Goal: Task Accomplishment & Management: Use online tool/utility

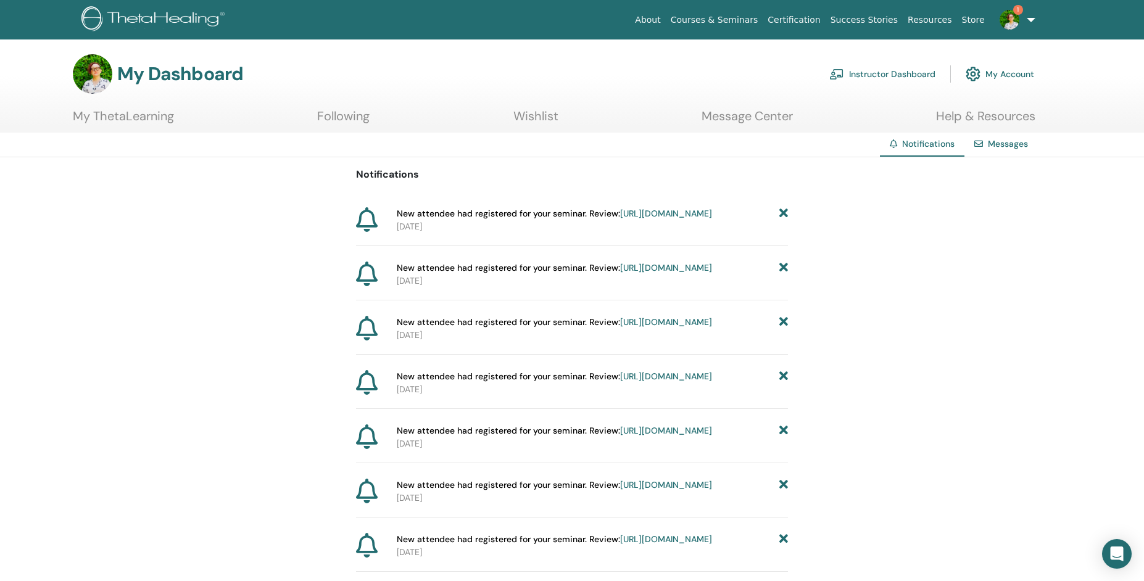
click at [620, 219] on link "[URL][DOMAIN_NAME]" at bounding box center [666, 213] width 92 height 11
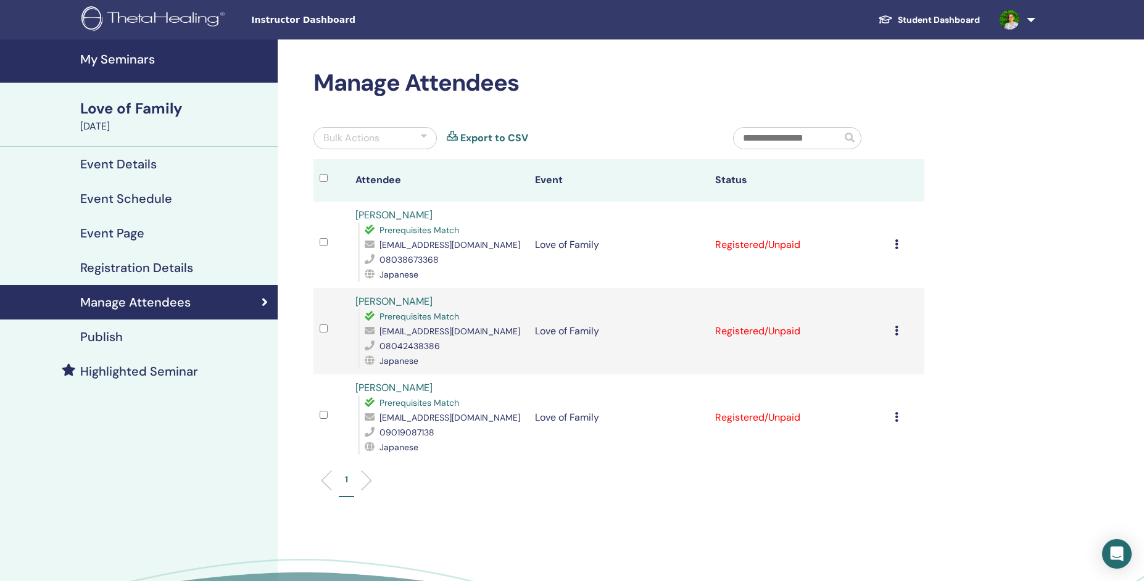
click at [897, 239] on icon at bounding box center [897, 244] width 4 height 10
click at [907, 366] on link "Download Certificate" at bounding box center [885, 367] width 96 height 13
click at [898, 329] on icon at bounding box center [897, 331] width 4 height 10
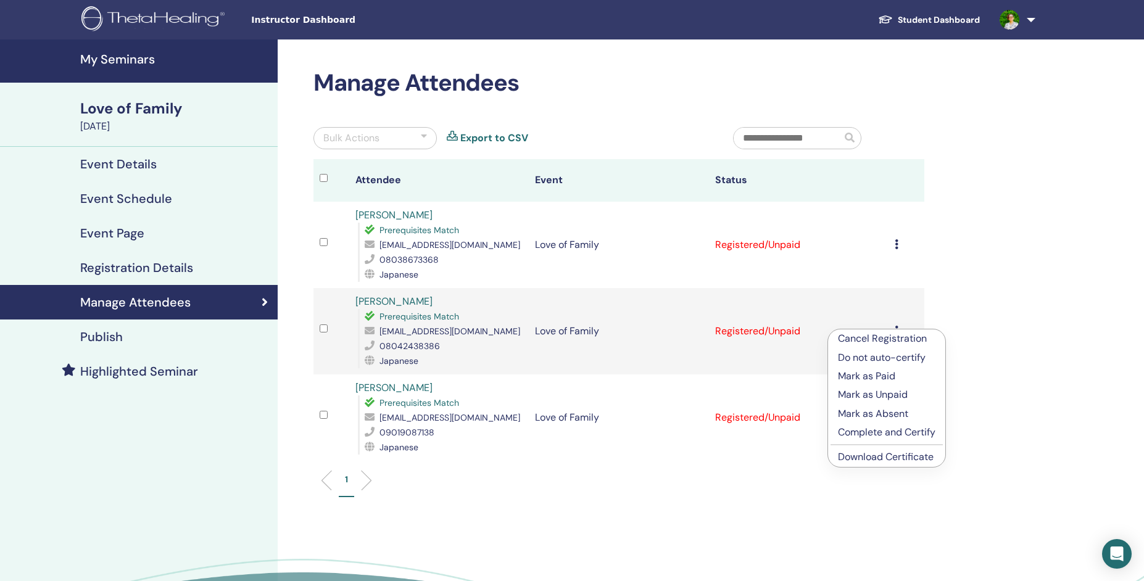
click at [903, 460] on link "Download Certificate" at bounding box center [886, 456] width 96 height 13
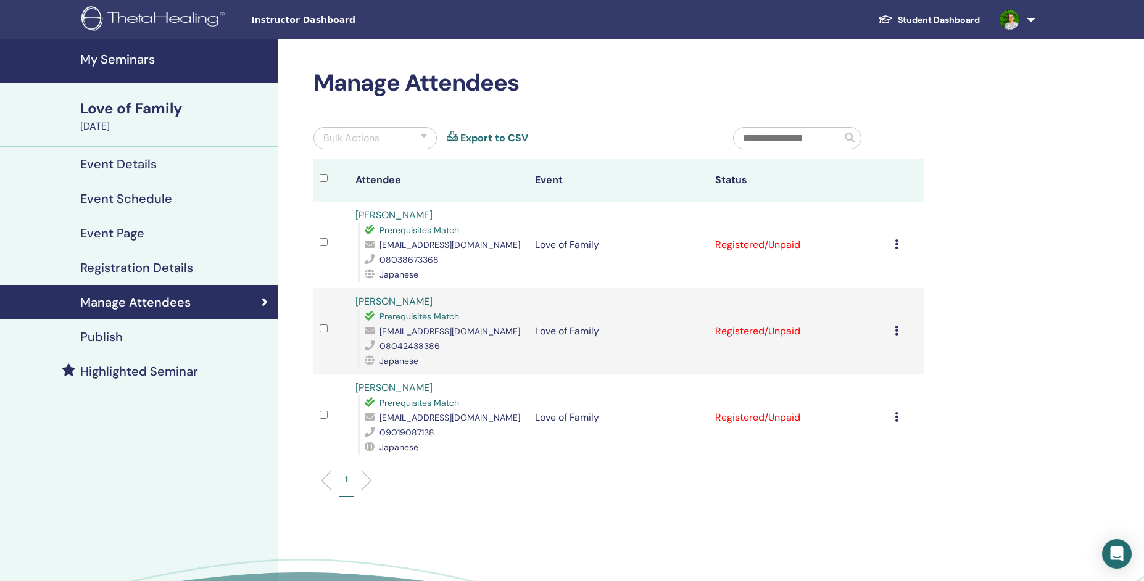
click at [897, 413] on icon at bounding box center [897, 417] width 4 height 10
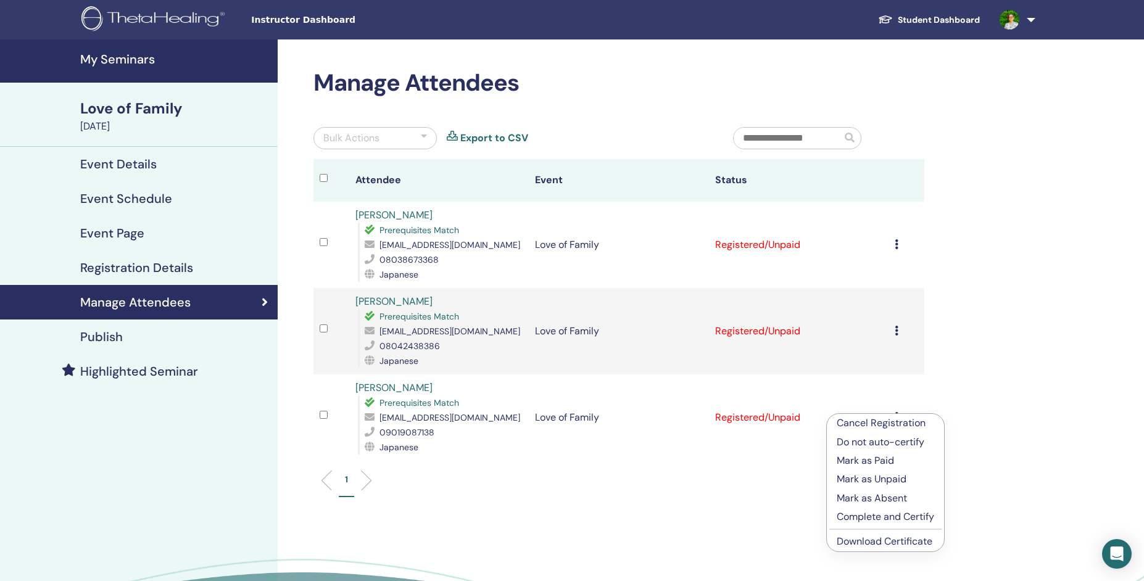
click at [919, 541] on link "Download Certificate" at bounding box center [885, 541] width 96 height 13
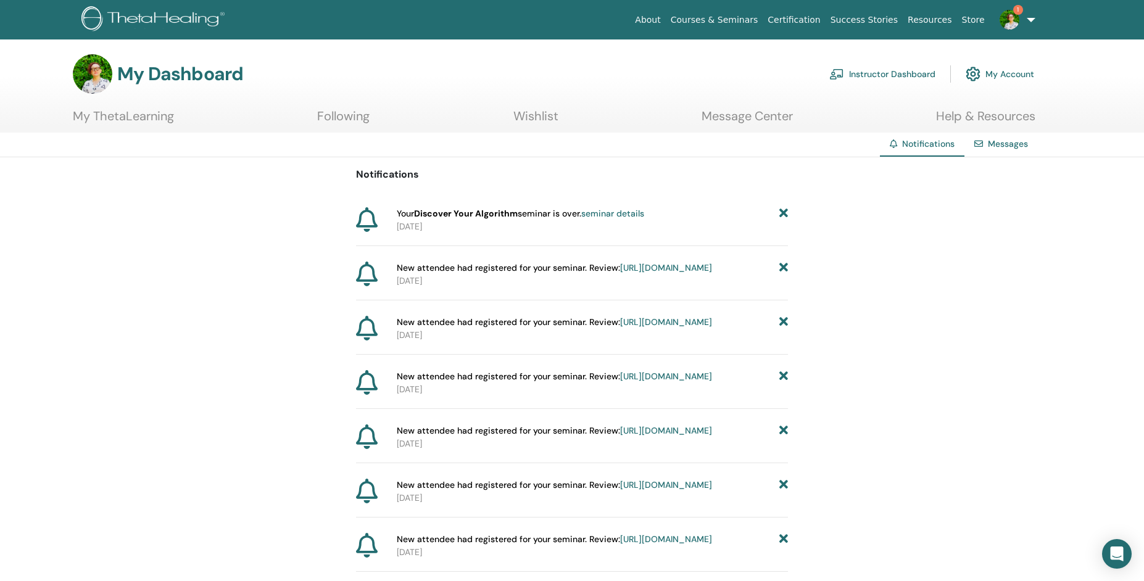
click at [1008, 20] on img at bounding box center [1010, 20] width 20 height 20
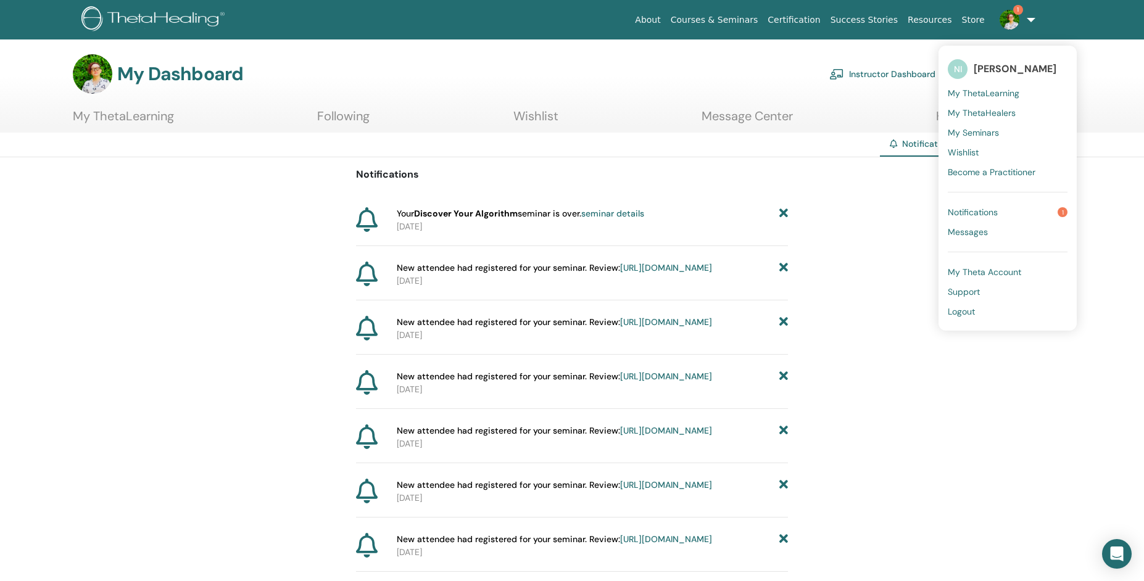
click at [1017, 205] on link "Notifications 1" at bounding box center [1008, 212] width 120 height 20
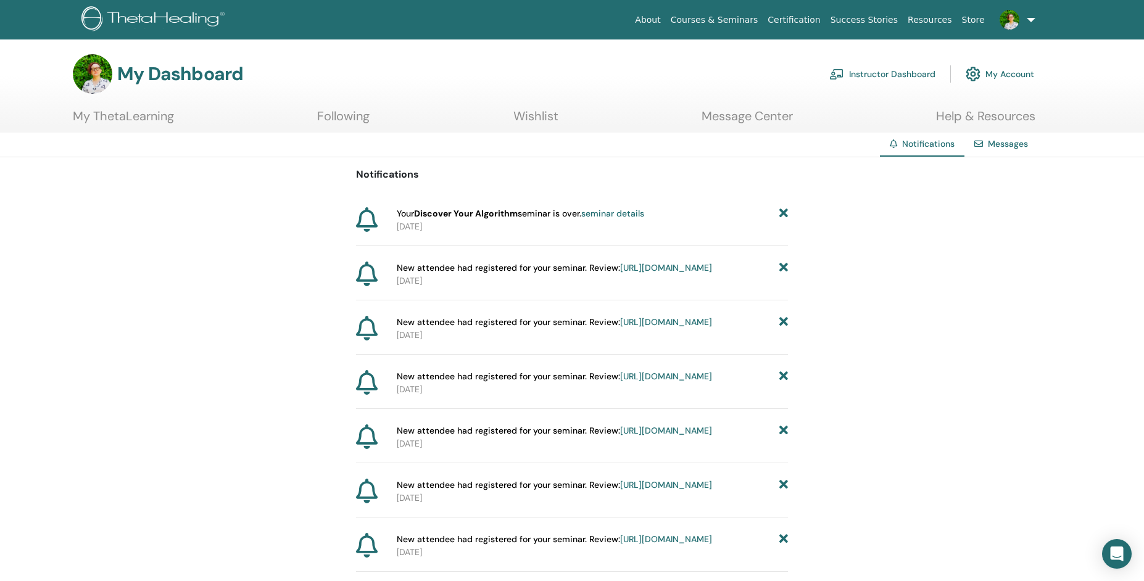
click at [631, 214] on link "seminar details" at bounding box center [612, 213] width 63 height 11
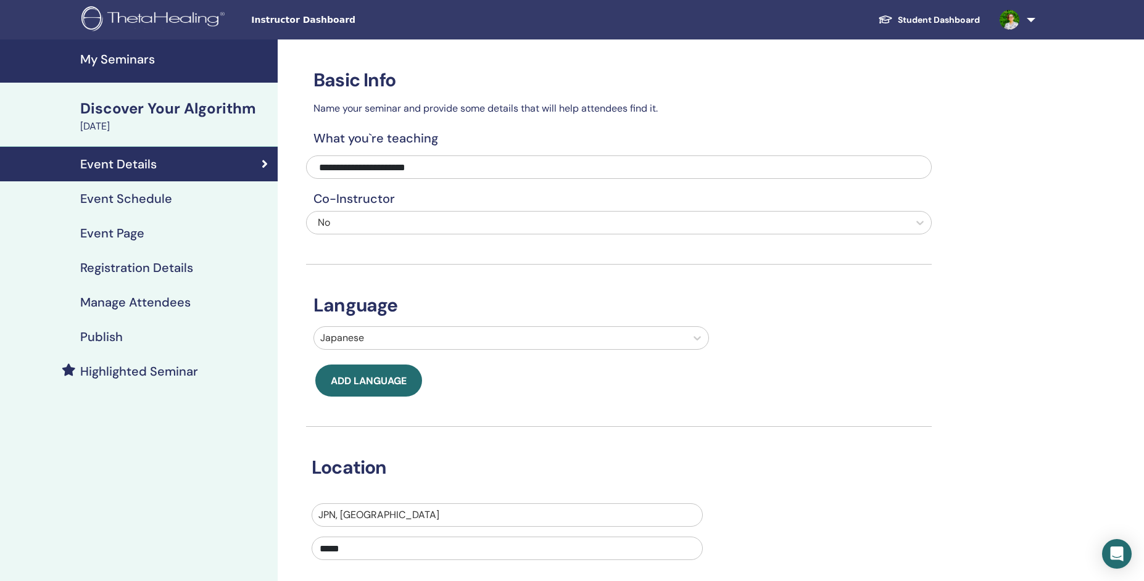
click at [147, 296] on h4 "Manage Attendees" at bounding box center [135, 302] width 110 height 15
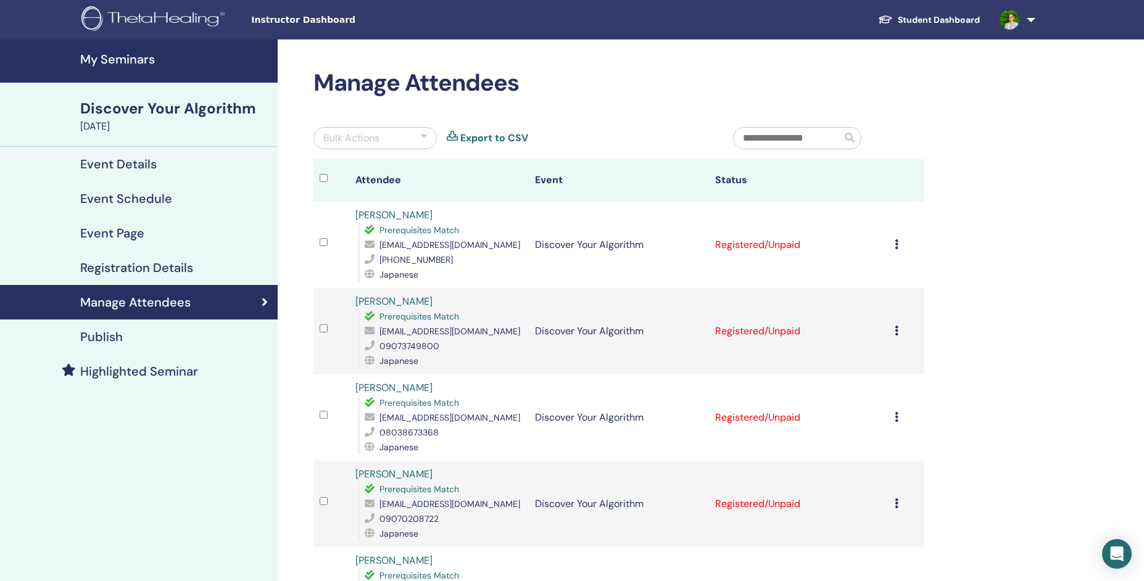
click at [436, 137] on div "Bulk Actions" at bounding box center [374, 138] width 123 height 22
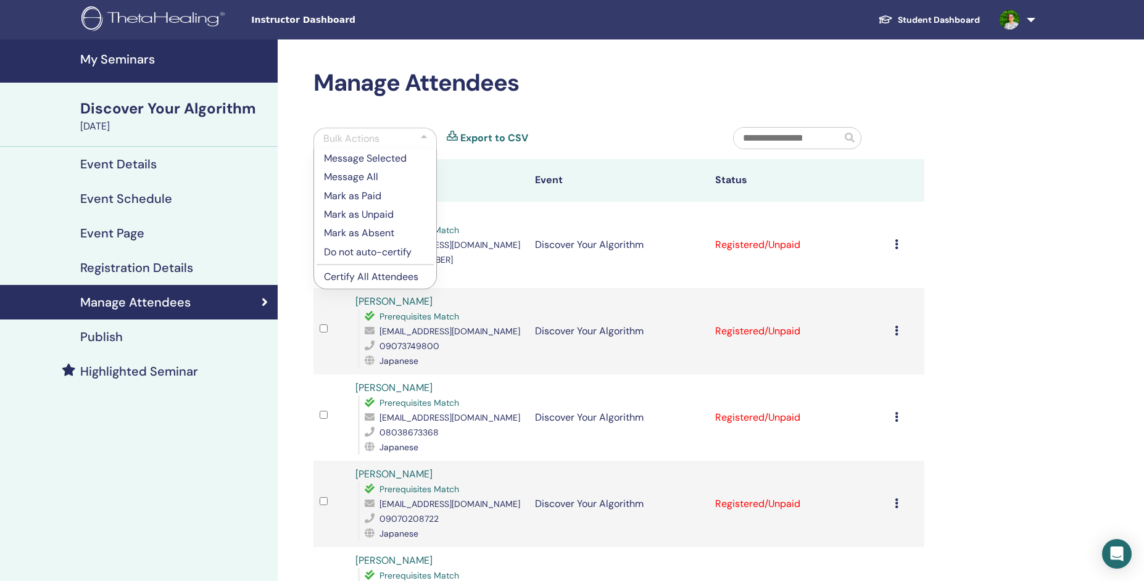
click at [399, 278] on p "Certify All Attendees" at bounding box center [375, 277] width 102 height 15
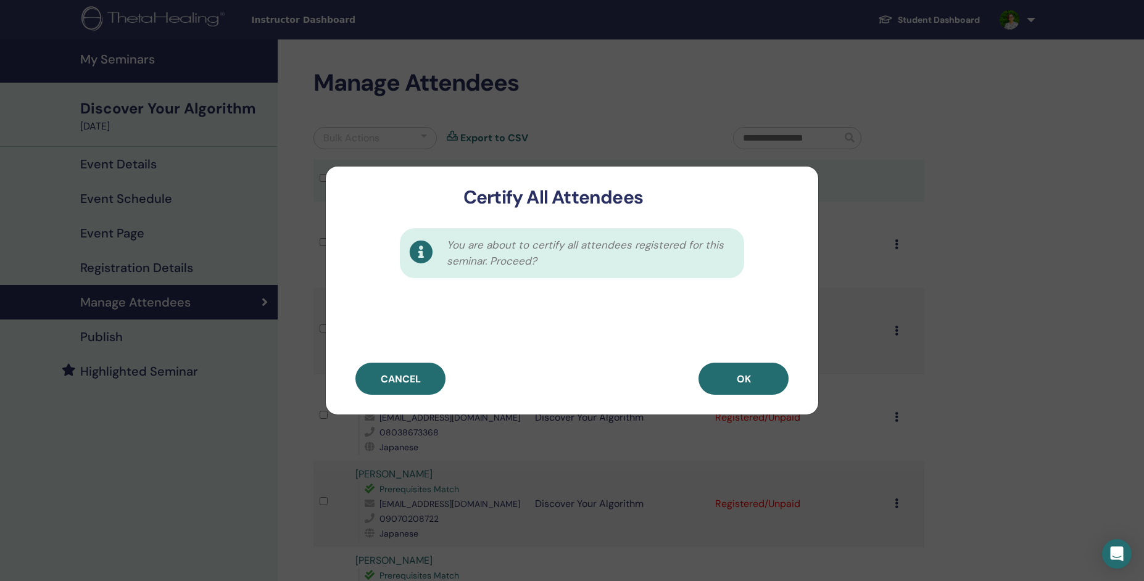
click at [768, 384] on button "OK" at bounding box center [744, 379] width 90 height 32
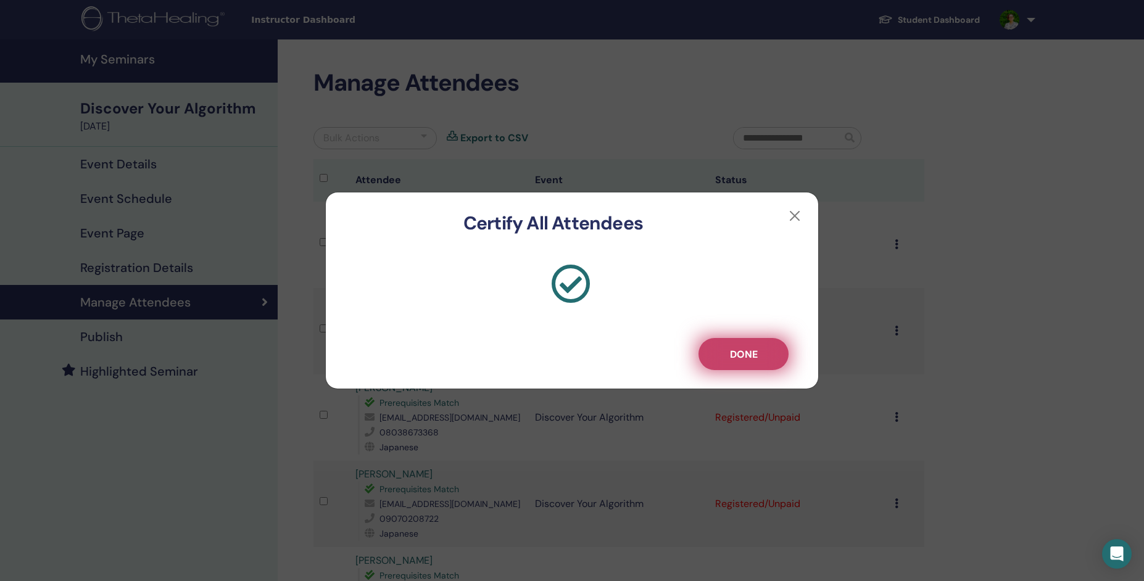
click at [739, 368] on button "Done" at bounding box center [744, 354] width 90 height 32
